Goal: Information Seeking & Learning: Learn about a topic

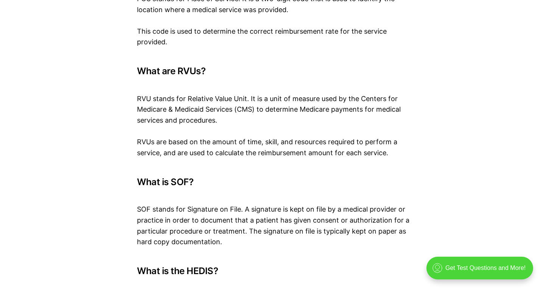
scroll to position [3686, 0]
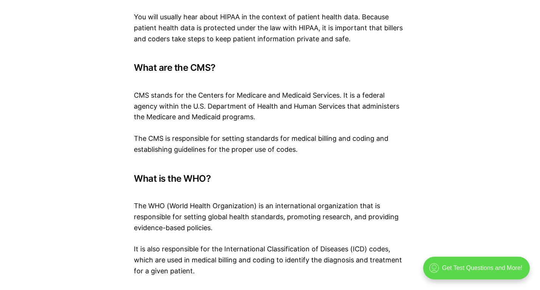
click at [485, 271] on div ".cls-1{fill:none;stroke:currentColor;stroke-linecap:round;stroke-linejoin:round…" at bounding box center [476, 267] width 107 height 23
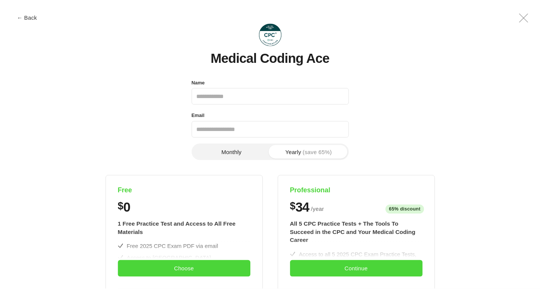
scroll to position [0, 0]
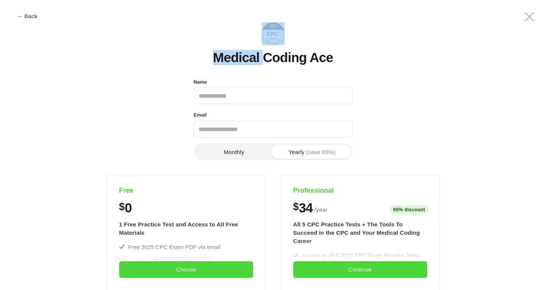
click at [532, 12] on icon ".a{fill:none;stroke:currentColor;stroke-linecap:round;stroke-linejoin:round;str…" at bounding box center [529, 17] width 18 height 18
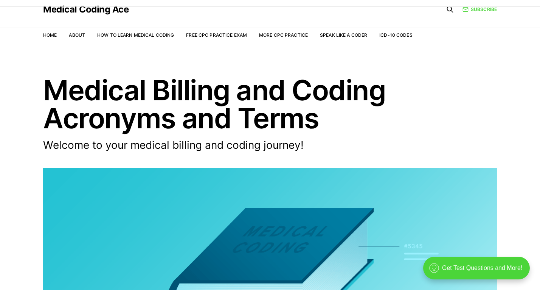
scroll to position [18, 0]
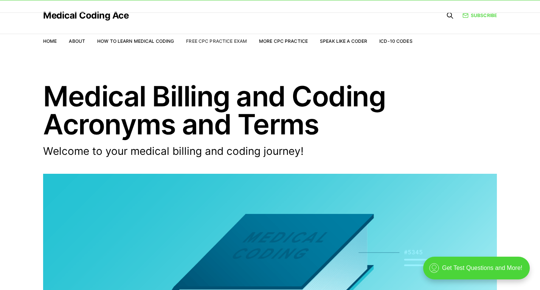
click at [227, 43] on link "Free CPC Practice Exam" at bounding box center [216, 41] width 61 height 6
